Goal: Check status: Check status

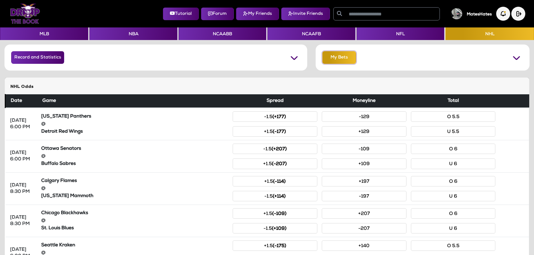
click at [330, 57] on button "My Bets" at bounding box center [339, 57] width 34 height 13
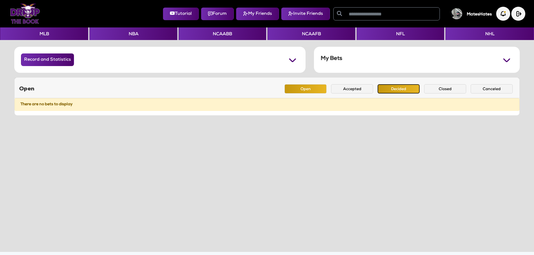
click at [393, 91] on button "Decided" at bounding box center [398, 88] width 42 height 9
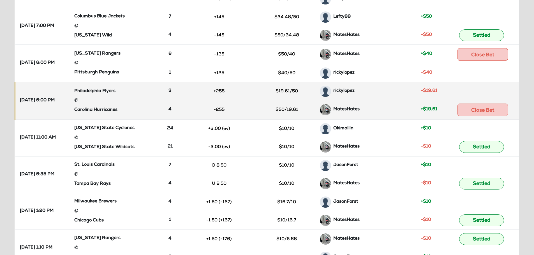
scroll to position [28, 0]
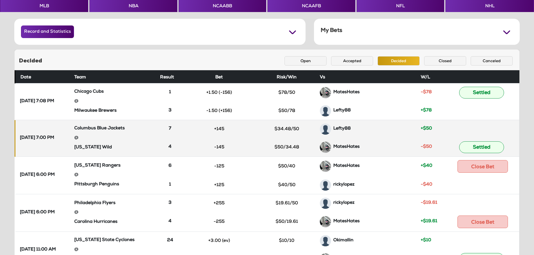
click at [393, 124] on div "Lefty88" at bounding box center [368, 129] width 96 height 11
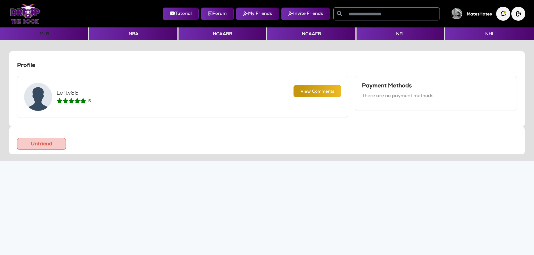
scroll to position [20, 0]
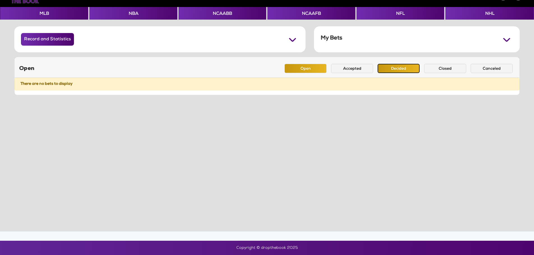
click at [389, 73] on button "Decided" at bounding box center [398, 68] width 42 height 9
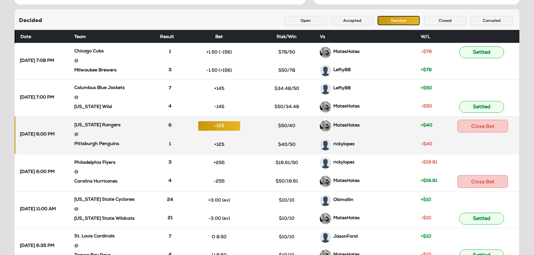
scroll to position [76, 0]
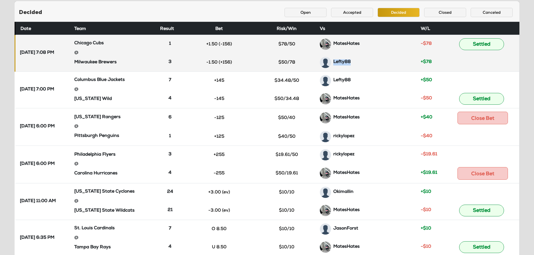
drag, startPoint x: 337, startPoint y: 62, endPoint x: 374, endPoint y: 63, distance: 37.0
click at [374, 63] on div "Lefty88" at bounding box center [368, 62] width 96 height 11
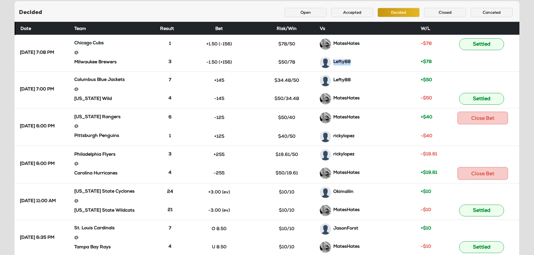
scroll to position [20, 0]
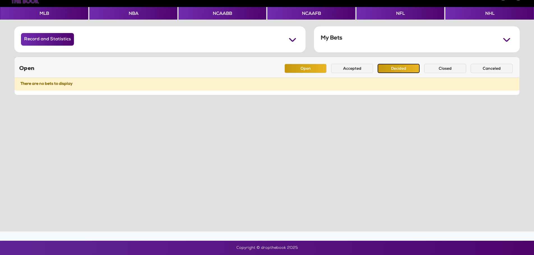
click at [391, 68] on button "Decided" at bounding box center [398, 68] width 42 height 9
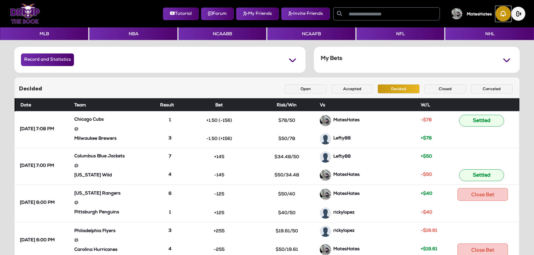
click at [499, 17] on img "button" at bounding box center [502, 13] width 15 height 15
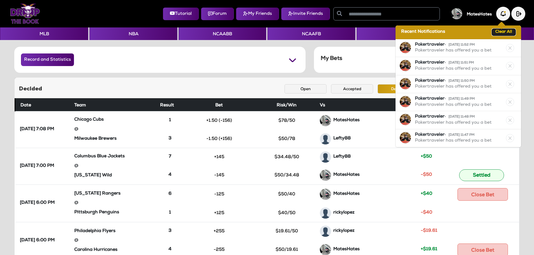
click at [500, 33] on button "Clear All" at bounding box center [504, 32] width 24 height 7
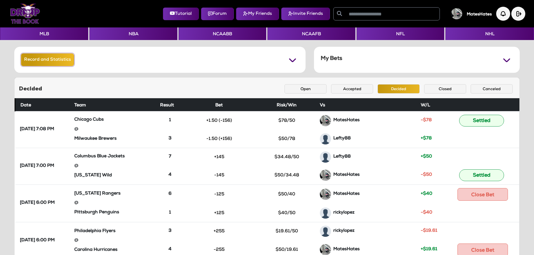
click at [48, 61] on button "Record and Statistics" at bounding box center [47, 60] width 53 height 13
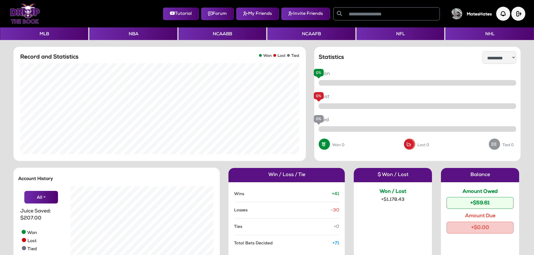
click at [15, 15] on img at bounding box center [25, 14] width 30 height 20
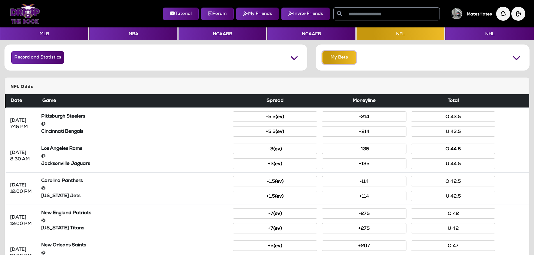
click at [338, 56] on button "My Bets" at bounding box center [339, 57] width 34 height 13
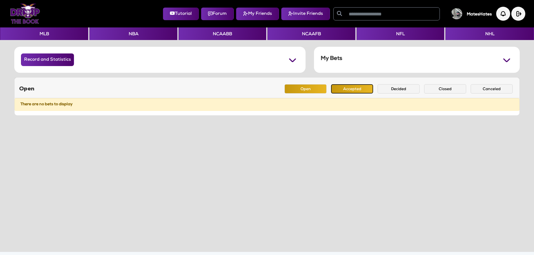
click at [348, 89] on button "Accepted" at bounding box center [352, 88] width 42 height 9
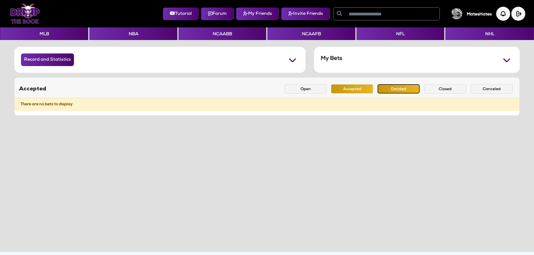
click at [392, 89] on button "Decided" at bounding box center [398, 88] width 42 height 9
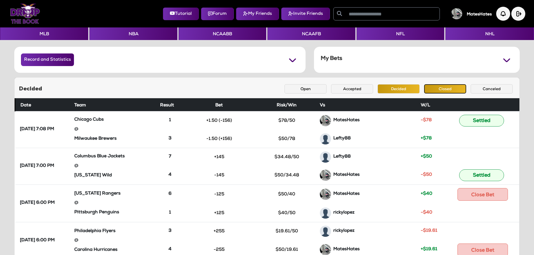
click at [435, 87] on button "Closed" at bounding box center [445, 88] width 42 height 9
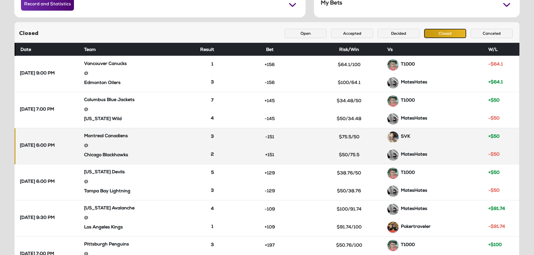
scroll to position [56, 0]
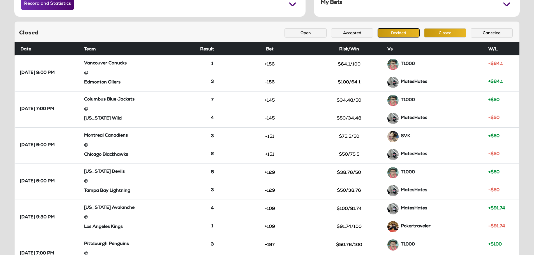
click at [393, 31] on button "Decided" at bounding box center [398, 32] width 42 height 9
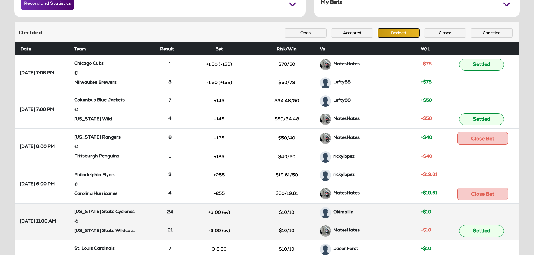
scroll to position [0, 0]
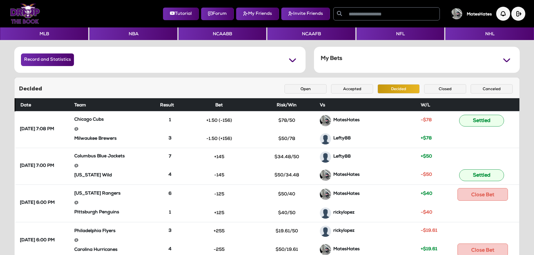
click at [22, 17] on img at bounding box center [25, 14] width 30 height 20
